Goal: Transaction & Acquisition: Purchase product/service

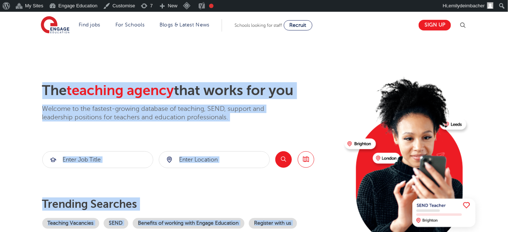
drag, startPoint x: 42, startPoint y: 88, endPoint x: 214, endPoint y: 86, distance: 172.0
click at [341, 87] on div "The teaching agency that works for you Welcome to the fastest-growing database …" at bounding box center [254, 171] width 446 height 178
click at [214, 86] on h2 "The teaching agency that works for you" at bounding box center [190, 90] width 297 height 17
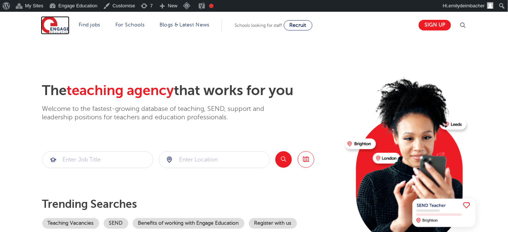
click at [59, 28] on img at bounding box center [55, 25] width 29 height 18
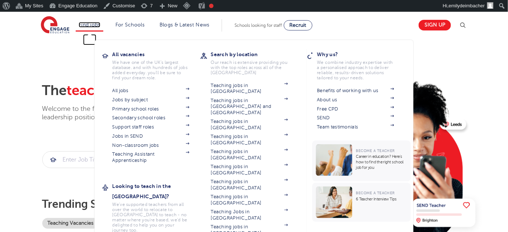
click at [90, 26] on link "Find jobs" at bounding box center [90, 25] width 22 height 6
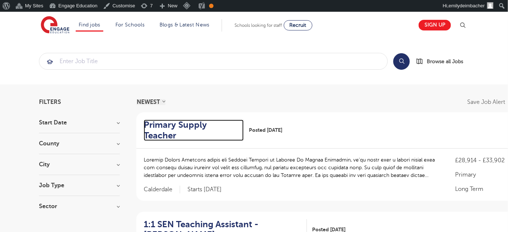
click at [168, 120] on h2 "Primary Supply Teacher" at bounding box center [191, 130] width 94 height 21
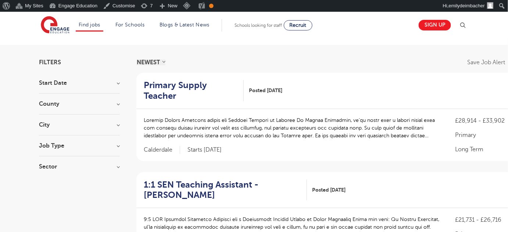
scroll to position [33, 0]
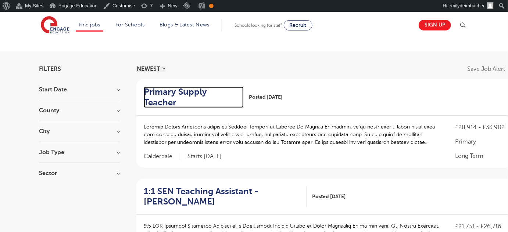
click at [195, 90] on h2 "Primary Supply Teacher" at bounding box center [191, 97] width 94 height 21
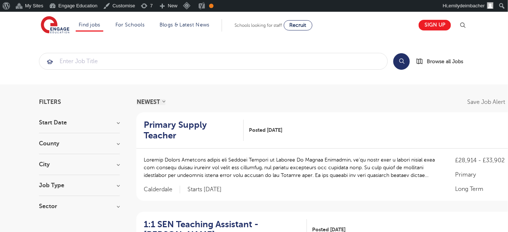
click at [163, 101] on div "NEWEST OLDEST" at bounding box center [150, 102] width 29 height 6
drag, startPoint x: 157, startPoint y: 101, endPoint x: 163, endPoint y: 101, distance: 6.6
click at [156, 101] on select "NEWEST OLDEST" at bounding box center [150, 102] width 29 height 6
click at [69, 121] on h3 "Start Date" at bounding box center [79, 123] width 81 height 6
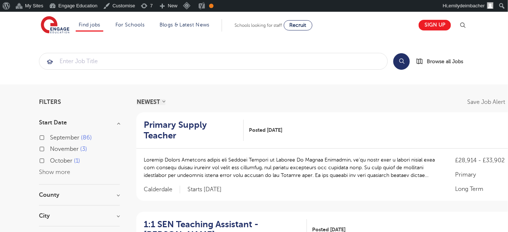
click at [69, 121] on h3 "Start Date" at bounding box center [79, 123] width 81 height 6
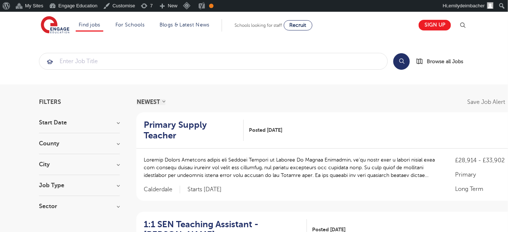
click at [69, 141] on h3 "County" at bounding box center [79, 144] width 81 height 6
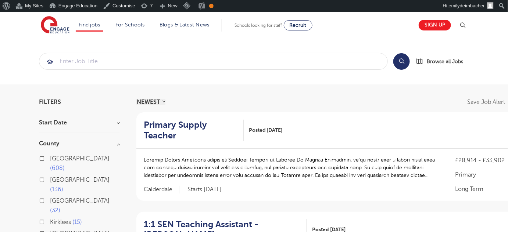
click at [70, 141] on h3 "County" at bounding box center [79, 144] width 81 height 6
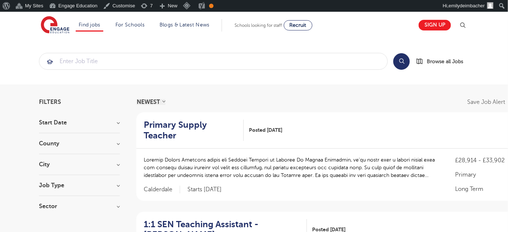
click at [70, 160] on section "Start Date September 86 November 3 October 1 Show more County London 608 Hertfo…" at bounding box center [79, 168] width 81 height 97
click at [70, 162] on h3 "City" at bounding box center [79, 165] width 81 height 6
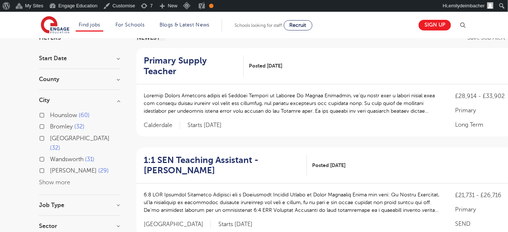
scroll to position [67, 0]
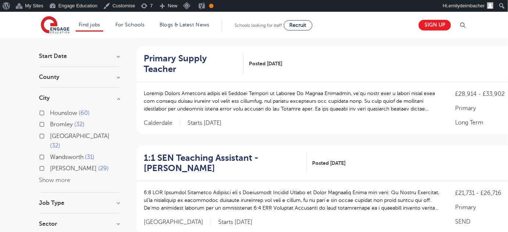
click at [77, 97] on h3 "City" at bounding box center [79, 98] width 81 height 6
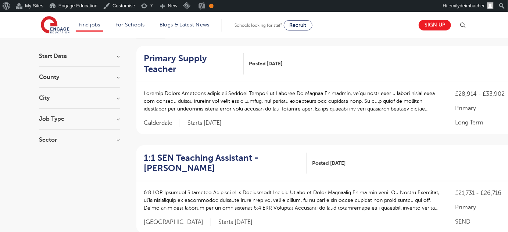
click at [73, 121] on h3 "Job Type" at bounding box center [79, 119] width 81 height 6
click at [73, 118] on h3 "Job Type" at bounding box center [79, 119] width 81 height 6
click at [73, 140] on h3 "Sector" at bounding box center [79, 140] width 81 height 6
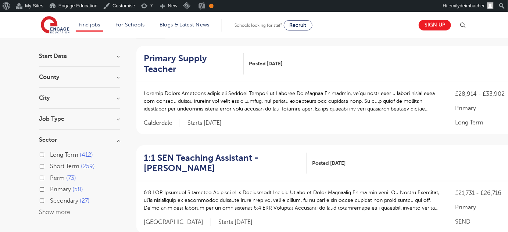
click at [73, 138] on h3 "Sector" at bounding box center [79, 140] width 81 height 6
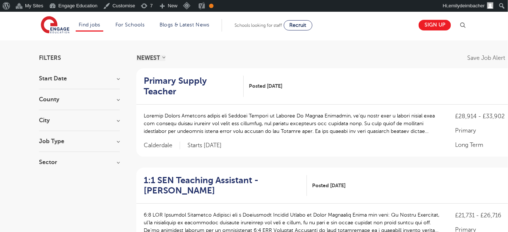
scroll to position [0, 0]
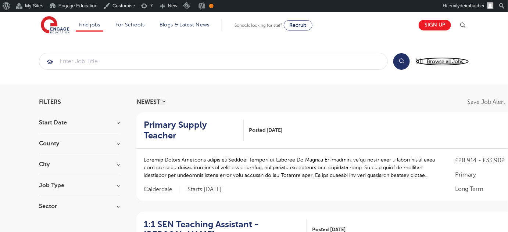
click at [442, 61] on span "Browse all Jobs" at bounding box center [445, 61] width 36 height 8
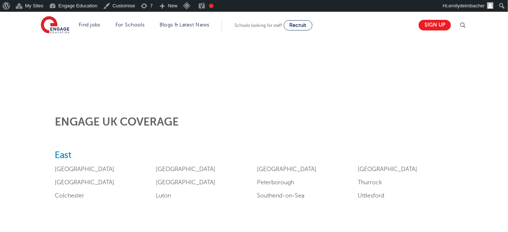
scroll to position [234, 0]
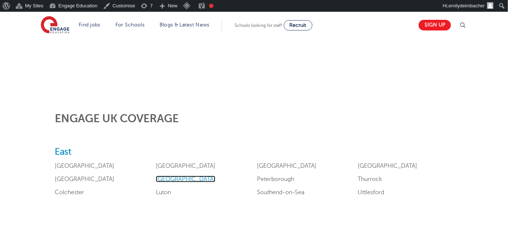
click at [164, 177] on link "Hertfordshire" at bounding box center [186, 179] width 60 height 7
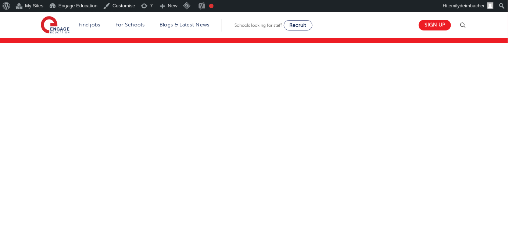
scroll to position [67, 0]
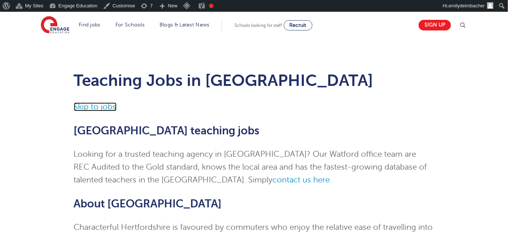
click at [94, 107] on link "Skip to jobs" at bounding box center [95, 107] width 43 height 9
click at [59, 24] on img at bounding box center [55, 25] width 29 height 18
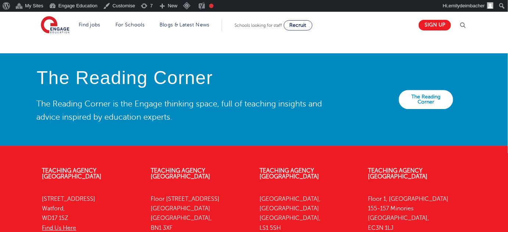
scroll to position [1637, 0]
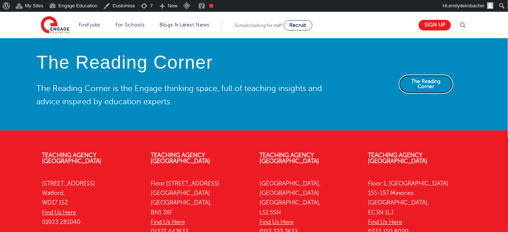
click at [434, 75] on link "The Reading Corner" at bounding box center [426, 84] width 54 height 19
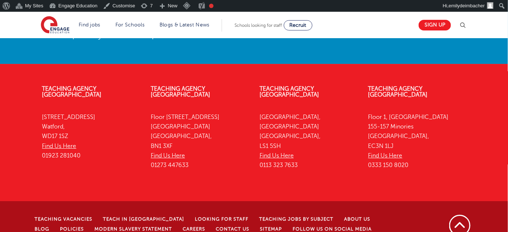
scroll to position [1704, 0]
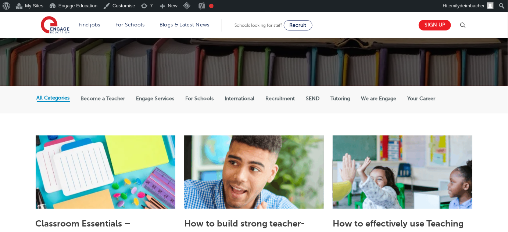
scroll to position [133, 0]
